Goal: Task Accomplishment & Management: Complete application form

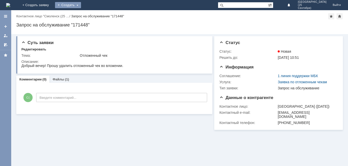
click at [81, 3] on div "Создать" at bounding box center [68, 5] width 26 height 6
click at [96, 11] on div "Заявка" at bounding box center [75, 15] width 41 height 8
click at [81, 6] on div "Создать" at bounding box center [68, 5] width 26 height 6
click at [52, 4] on link "+ Создать заявку" at bounding box center [35, 5] width 33 height 10
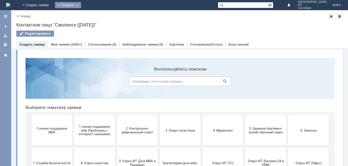
click at [81, 7] on div "Создать" at bounding box center [68, 5] width 26 height 6
click at [95, 16] on link "Заявка" at bounding box center [75, 15] width 39 height 6
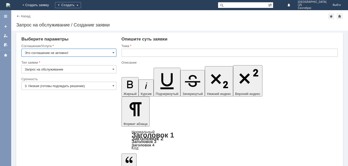
click at [113, 49] on input "Это соглашение не активно!" at bounding box center [68, 53] width 95 height 8
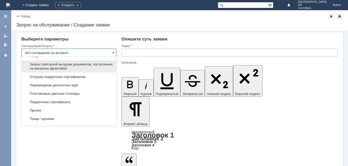
scroll to position [246, 0]
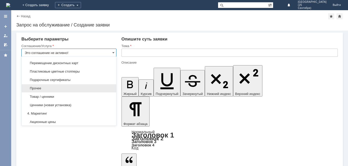
click at [70, 90] on div "Прочее" at bounding box center [69, 88] width 94 height 8
click at [70, 90] on div at bounding box center [68, 92] width 95 height 4
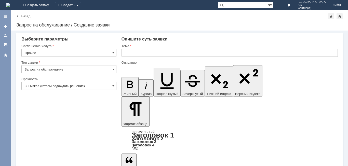
type input "Прочее"
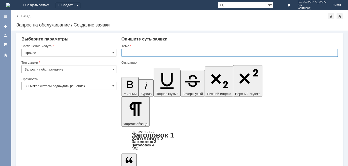
click at [134, 54] on input "text" at bounding box center [229, 53] width 216 height 8
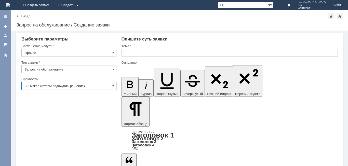
drag, startPoint x: 103, startPoint y: 85, endPoint x: 102, endPoint y: 87, distance: 2.6
click at [103, 85] on input "3. Низкая (готовы подождать решение)" at bounding box center [68, 86] width 95 height 8
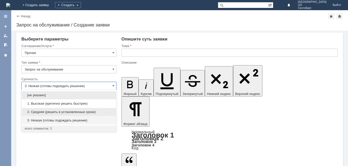
click at [101, 112] on span "2. Средняя (решить в установленные сроки)" at bounding box center [69, 112] width 88 height 4
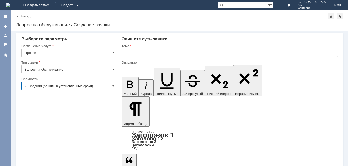
type input "2. Средняя (решить в установленные сроки)"
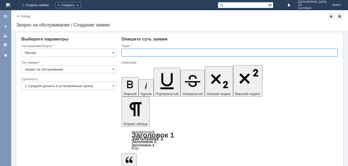
click at [143, 51] on input "text" at bounding box center [229, 53] width 216 height 8
type input "з"
type input "Бейджи"
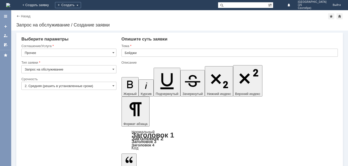
click at [87, 55] on input "Прочее" at bounding box center [68, 53] width 95 height 8
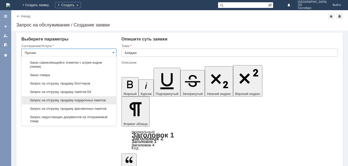
scroll to position [150, 0]
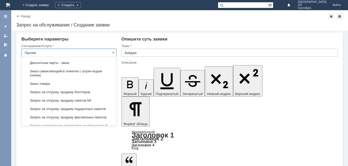
click at [106, 53] on input "Прочее" at bounding box center [68, 53] width 95 height 8
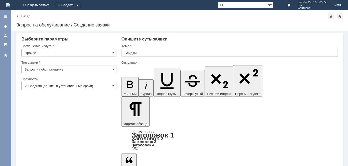
type input "Прочее"
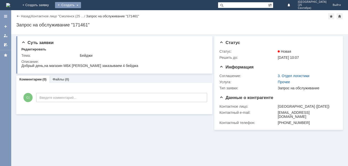
click at [81, 5] on div "Создать" at bounding box center [68, 5] width 26 height 6
click at [95, 18] on link "Заявка" at bounding box center [75, 15] width 39 height 6
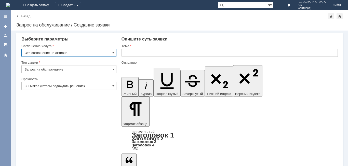
click at [96, 50] on input "Это соглашение не активно!" at bounding box center [68, 53] width 95 height 8
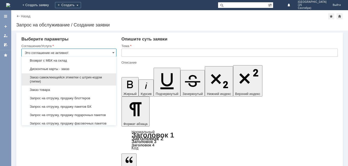
scroll to position [170, 0]
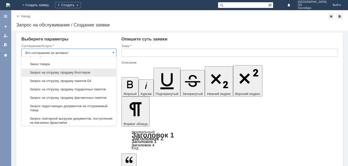
click at [90, 75] on span "Запрос на отгрузку, продажу блоттеров" at bounding box center [69, 72] width 88 height 4
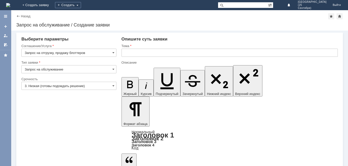
type input "Запрос на отгрузку, продажу блоттеров"
click at [137, 56] on input "text" at bounding box center [229, 53] width 216 height 8
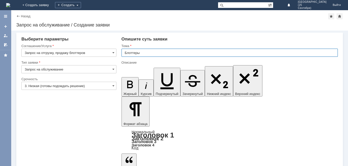
type input "Блоттеры"
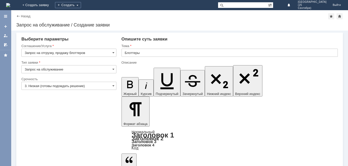
click at [104, 84] on input "3. Низкая (готовы подождать решение)" at bounding box center [68, 86] width 95 height 8
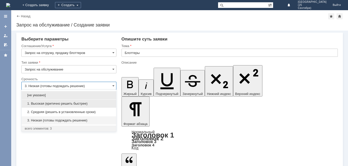
click at [95, 104] on span "1. Высокая (критично решить быстрее)" at bounding box center [69, 104] width 88 height 4
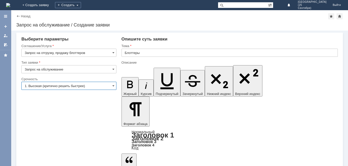
type input "1. Высокая (критично решить быстрее)"
